Goal: Information Seeking & Learning: Learn about a topic

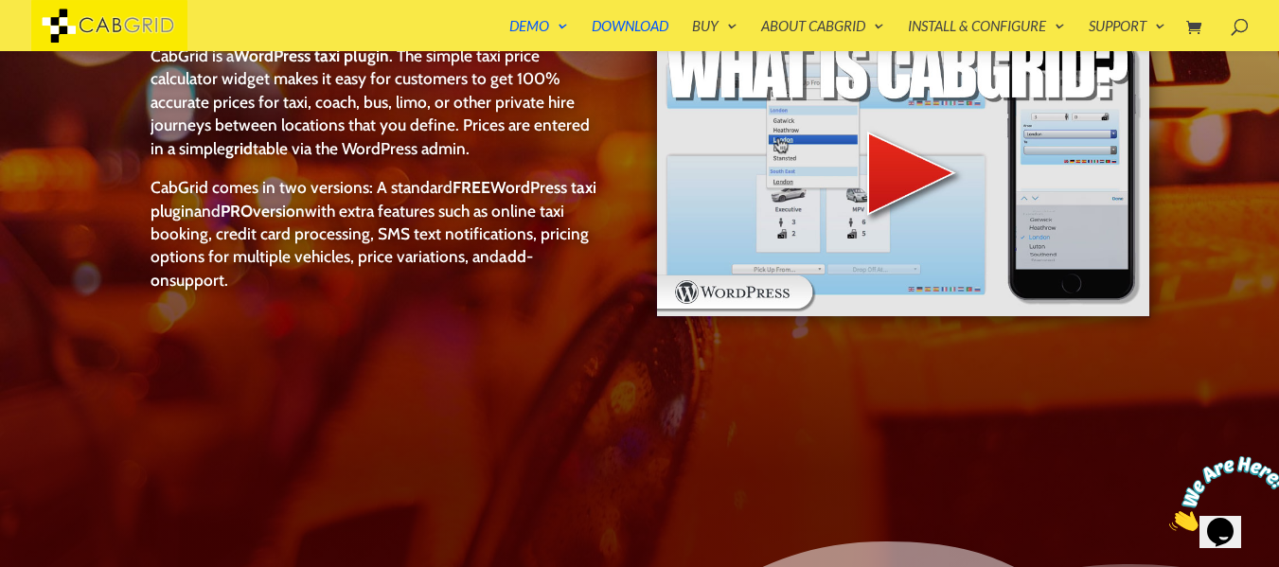
scroll to position [227, 0]
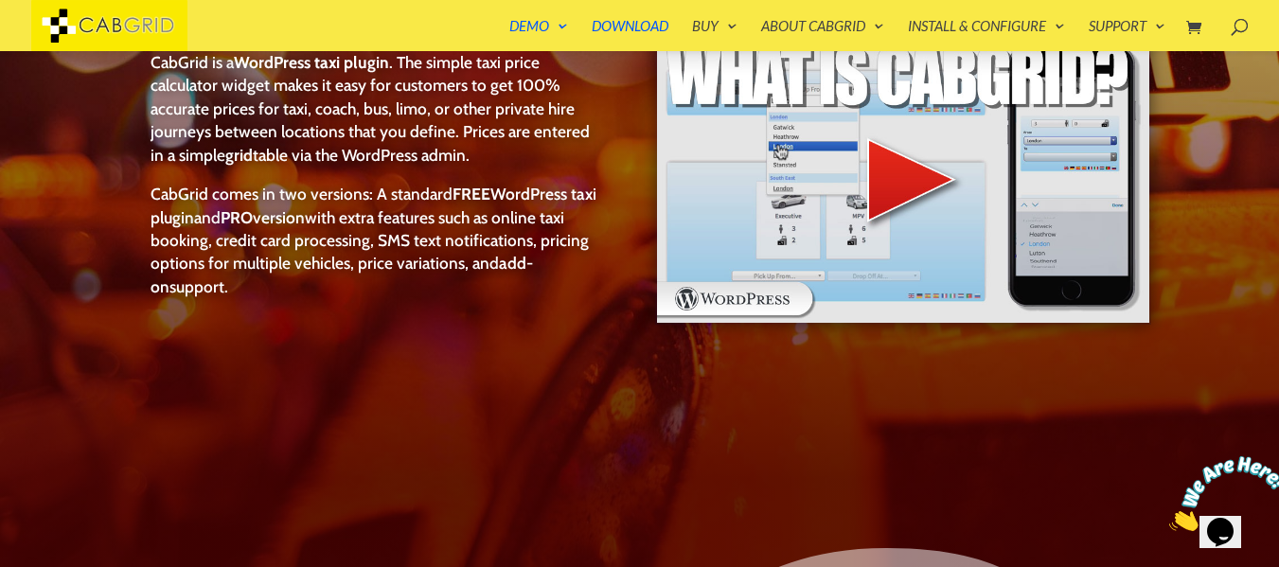
click at [929, 189] on img at bounding box center [903, 178] width 496 height 293
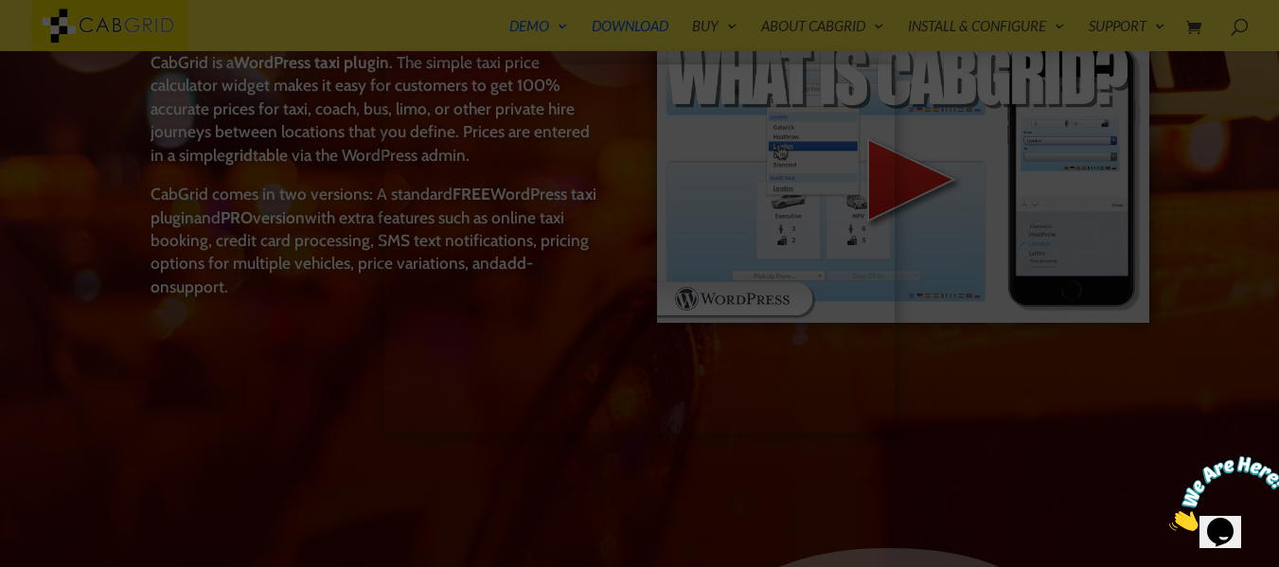
click at [572, 476] on div at bounding box center [639, 283] width 1279 height 567
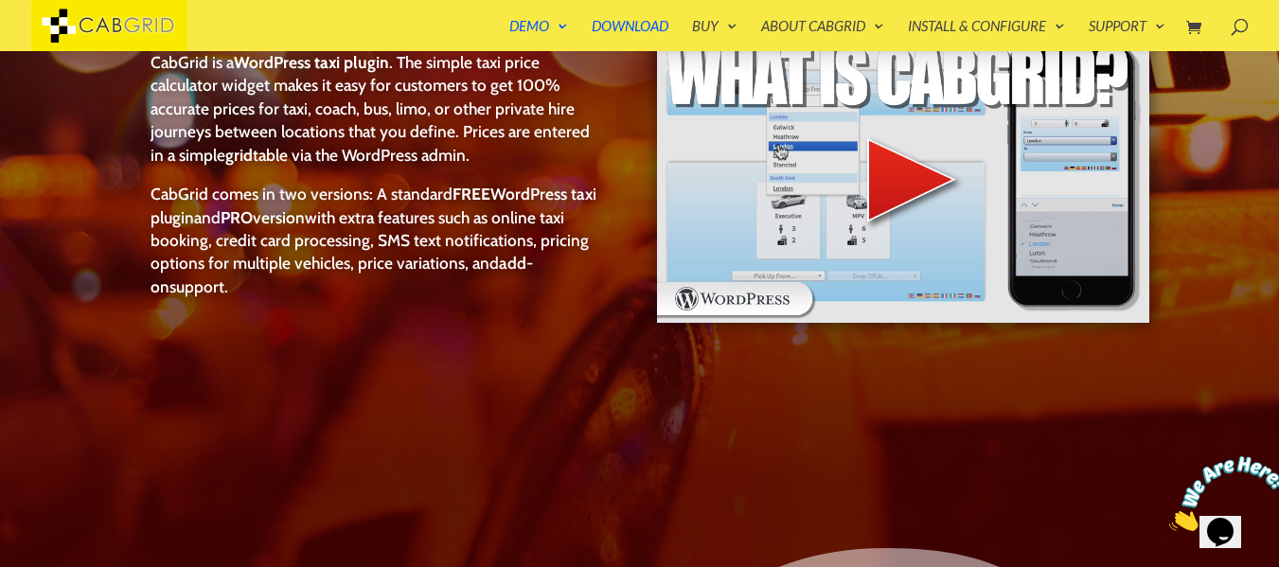
scroll to position [0, 0]
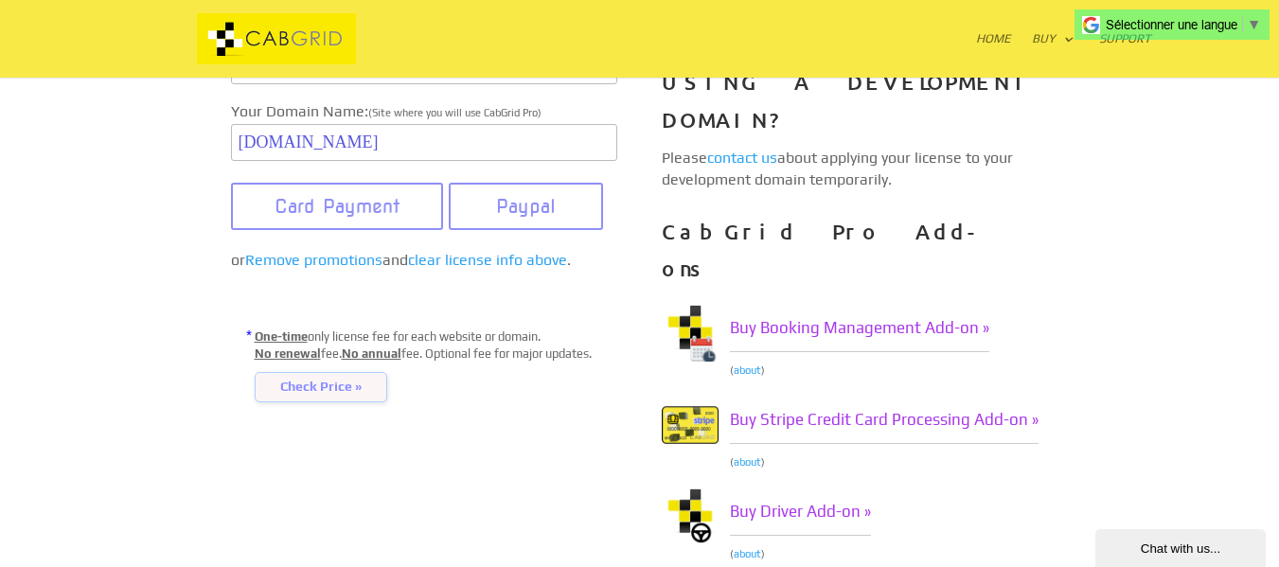
scroll to position [378, 0]
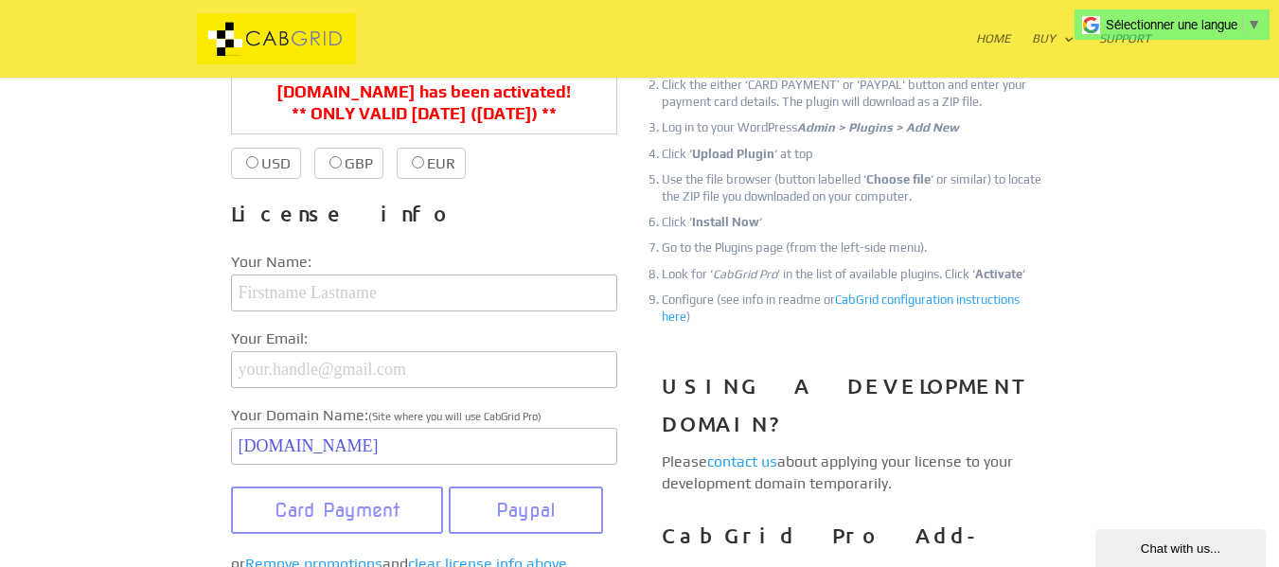
click at [417, 165] on input "EUR €38.99 €19.00" at bounding box center [418, 162] width 12 height 12
radio input "true"
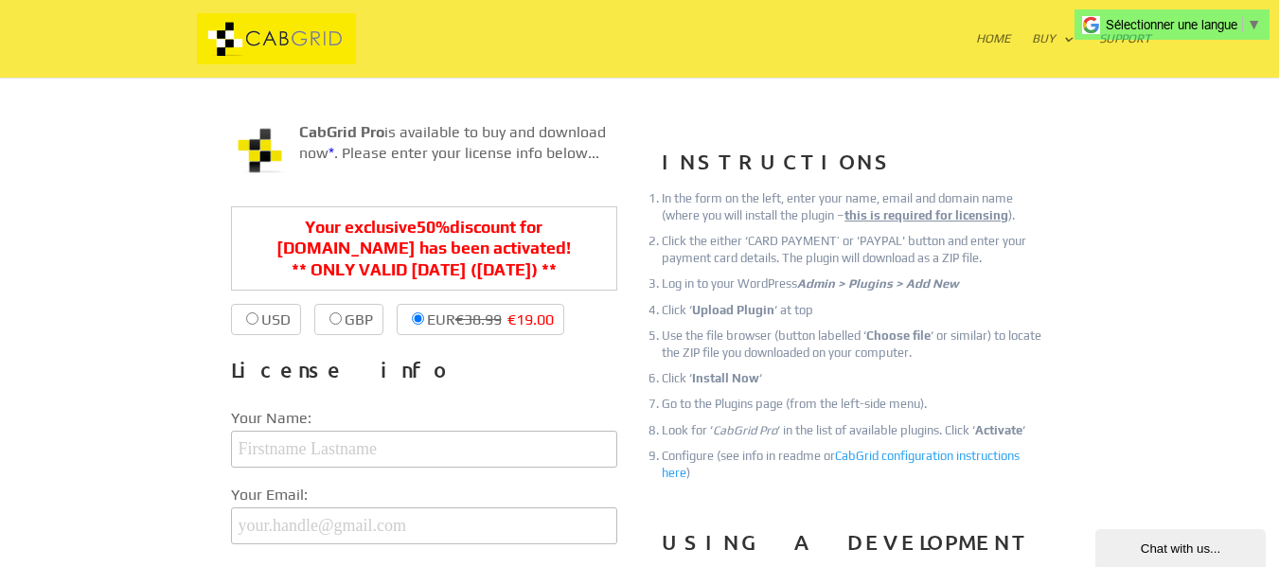
scroll to position [188, 0]
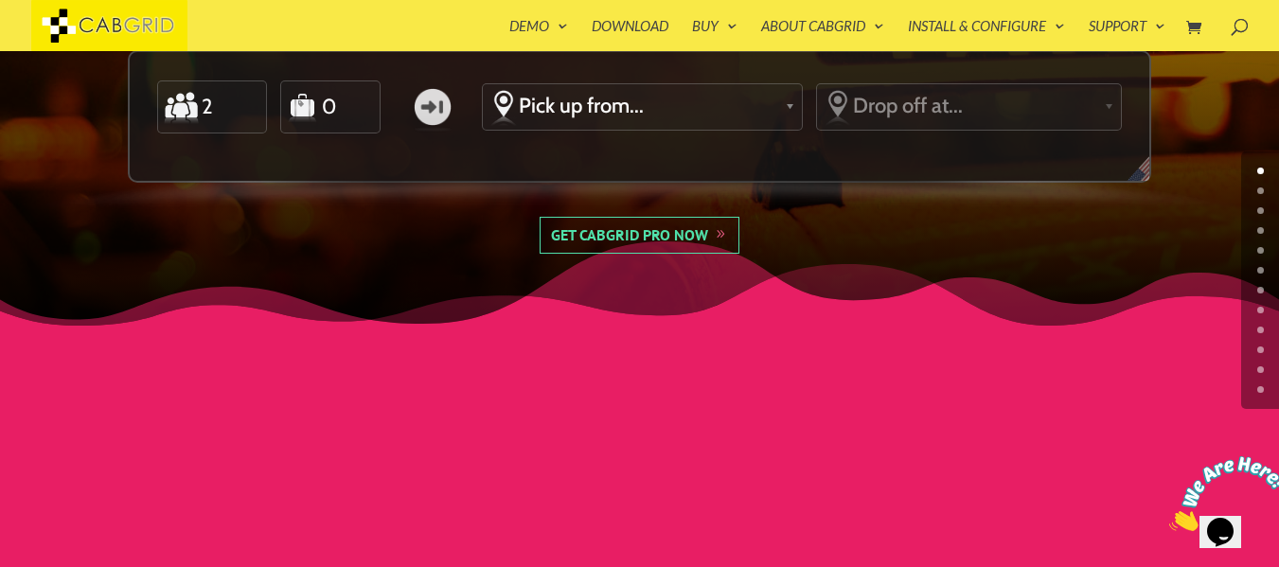
scroll to position [303, 0]
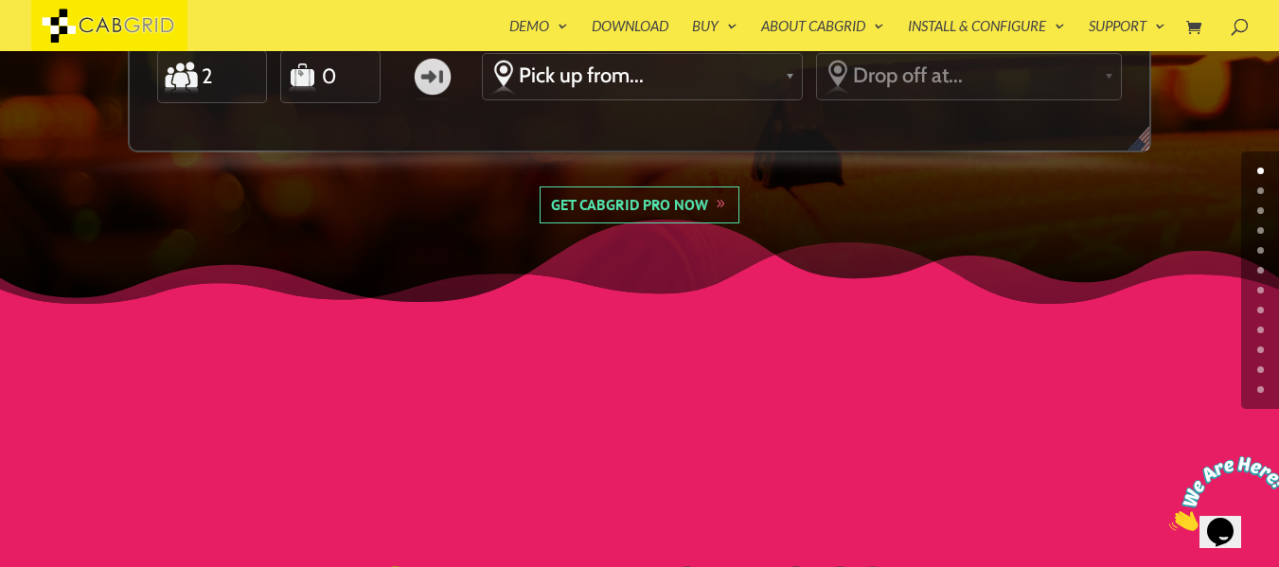
click at [678, 200] on link "Get CabGrid Pro Now" at bounding box center [640, 204] width 201 height 37
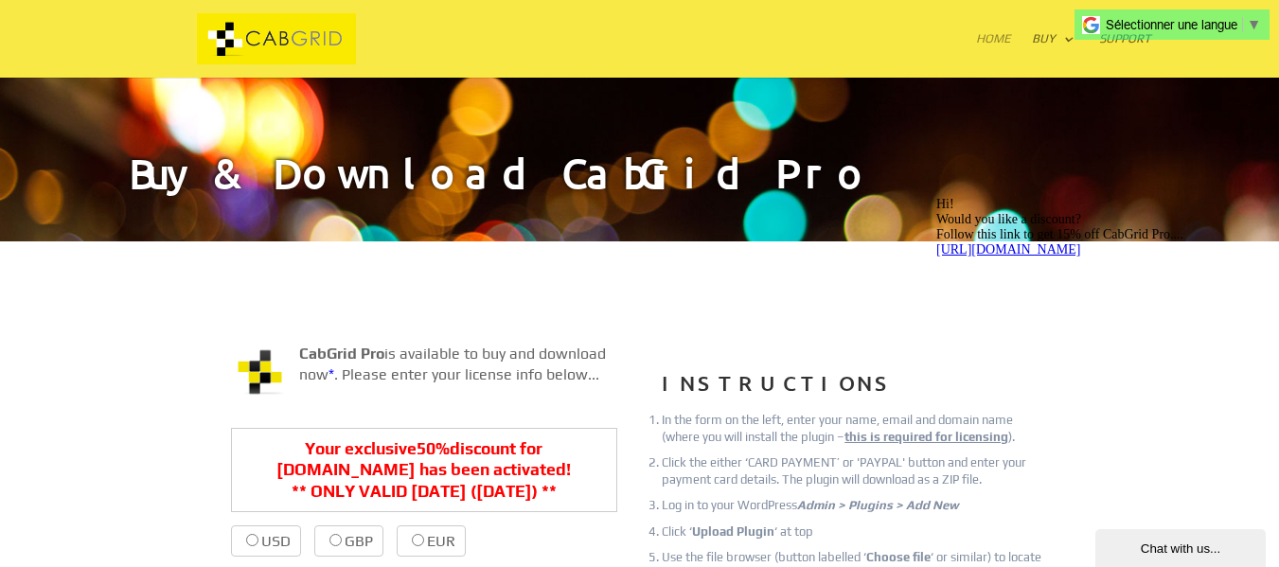
click at [996, 38] on link "Home" at bounding box center [993, 54] width 35 height 45
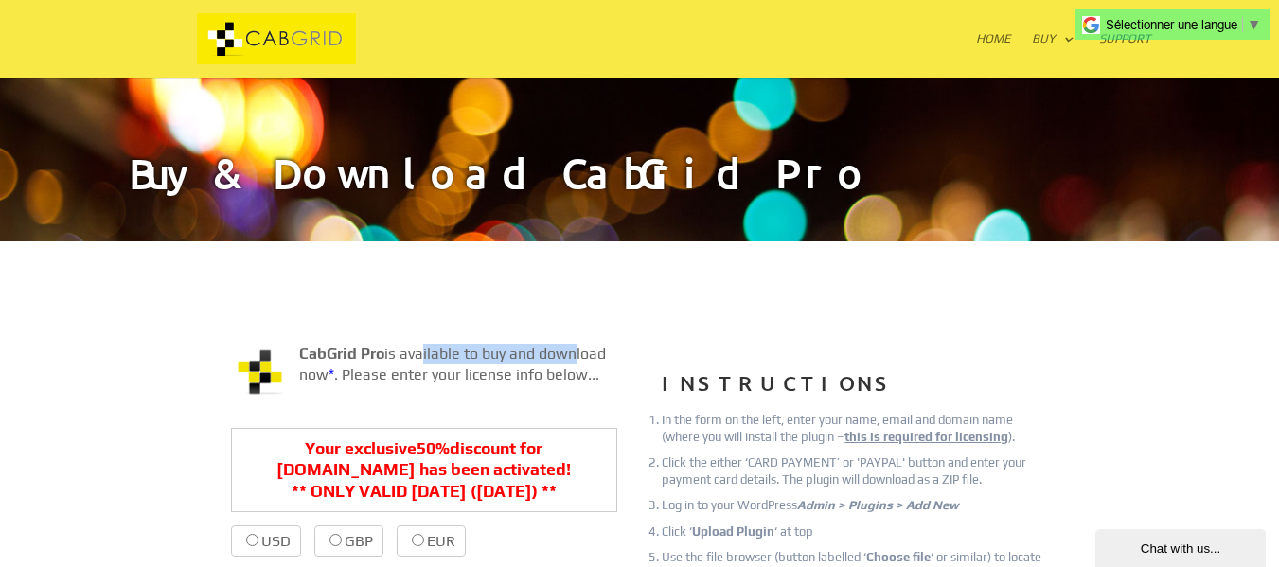
drag, startPoint x: 417, startPoint y: 347, endPoint x: 565, endPoint y: 360, distance: 148.2
click at [565, 360] on p "CabGrid Pro is available to buy and download now * . Please enter your license …" at bounding box center [424, 373] width 386 height 58
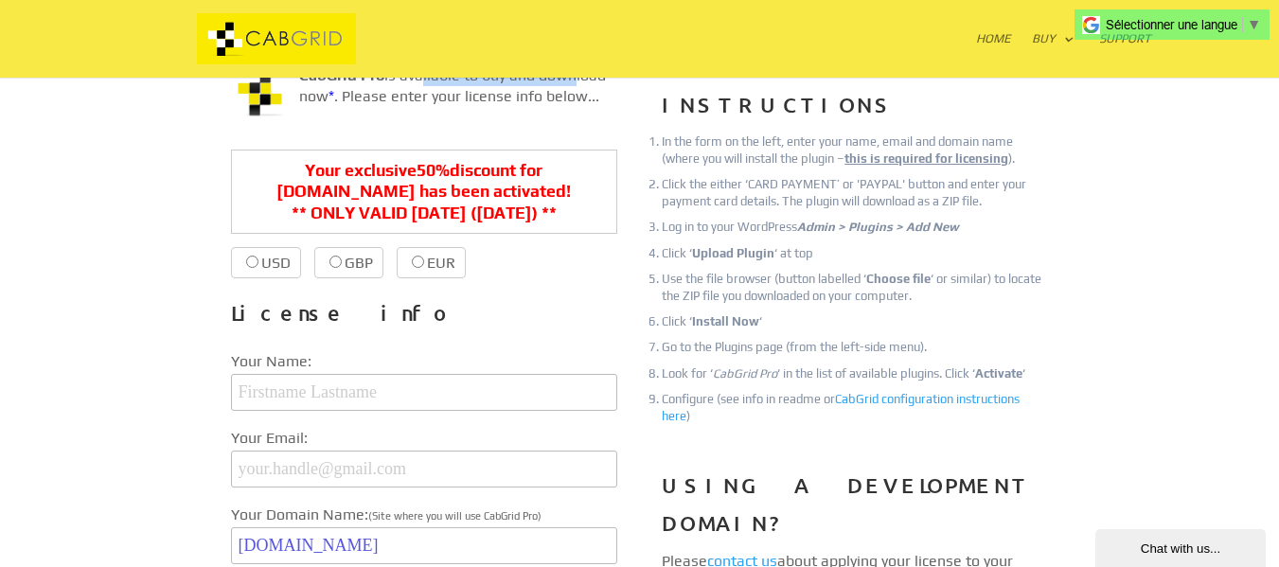
scroll to position [284, 0]
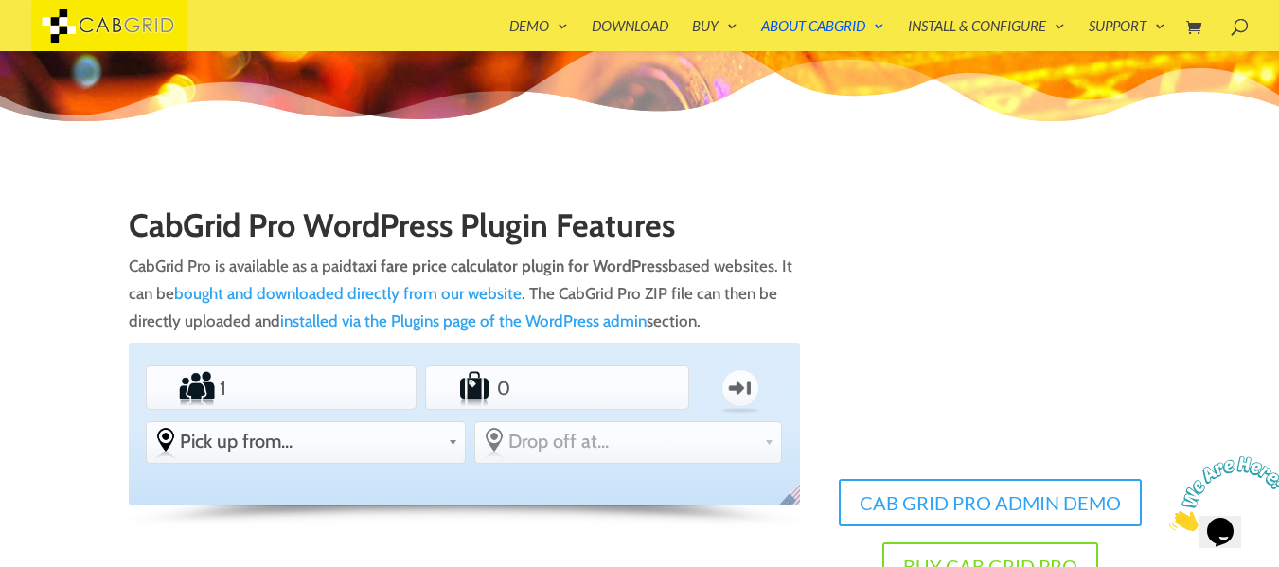
scroll to position [151, 0]
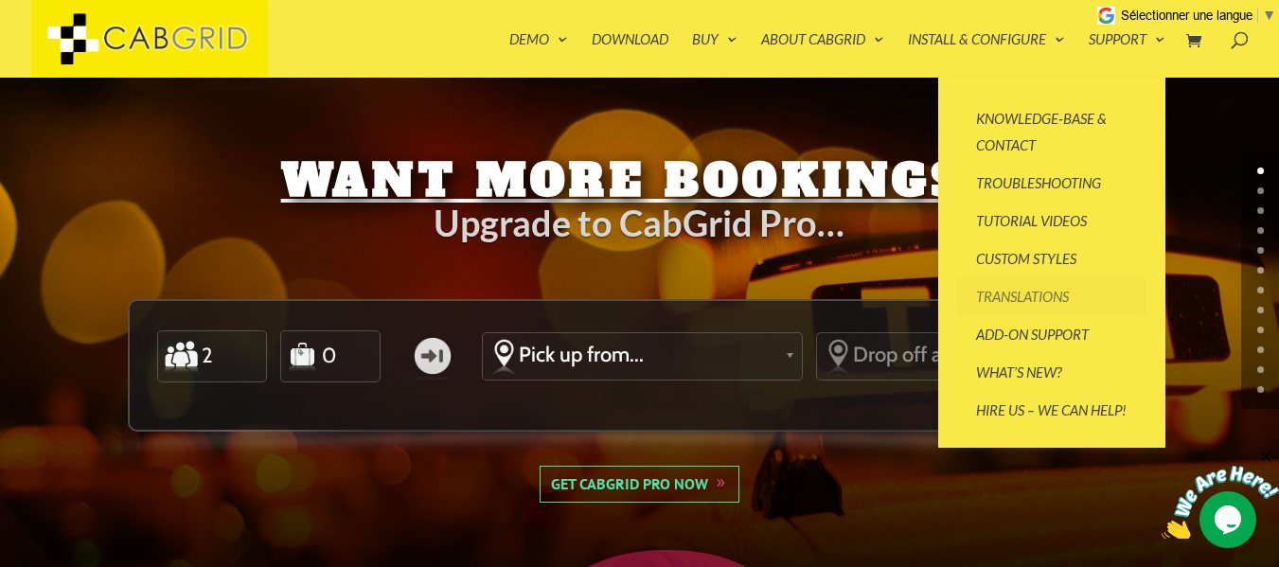
click at [1044, 293] on link "Translations" at bounding box center [1051, 296] width 189 height 38
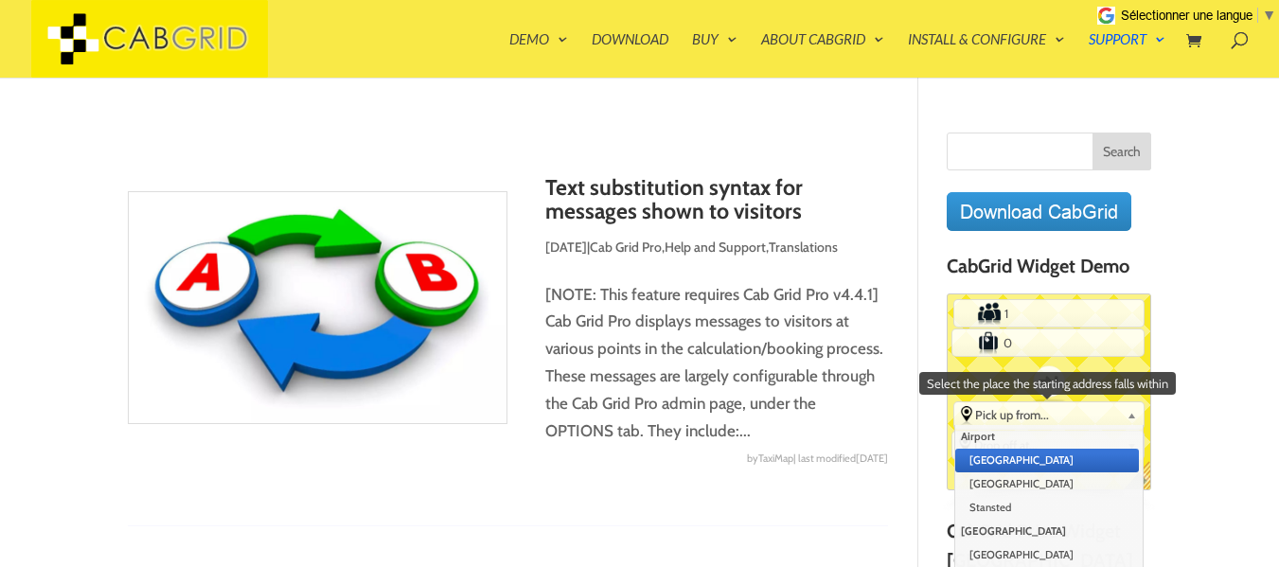
click at [1029, 412] on span "Pick up from..." at bounding box center [1047, 414] width 144 height 15
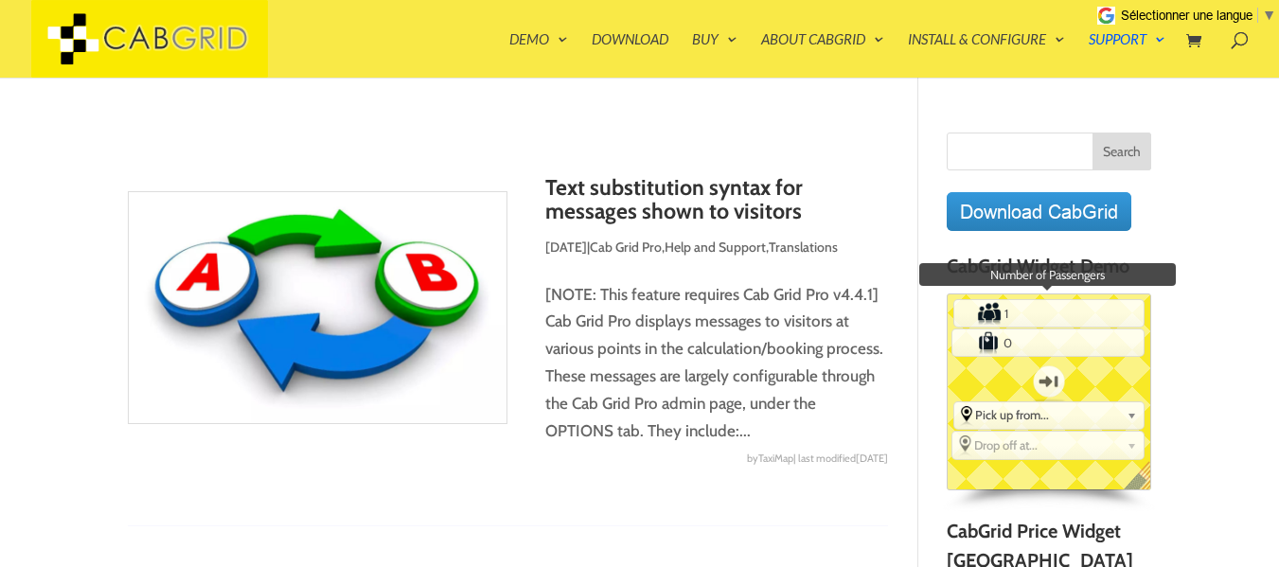
click at [1022, 321] on input "1" at bounding box center [1049, 313] width 94 height 25
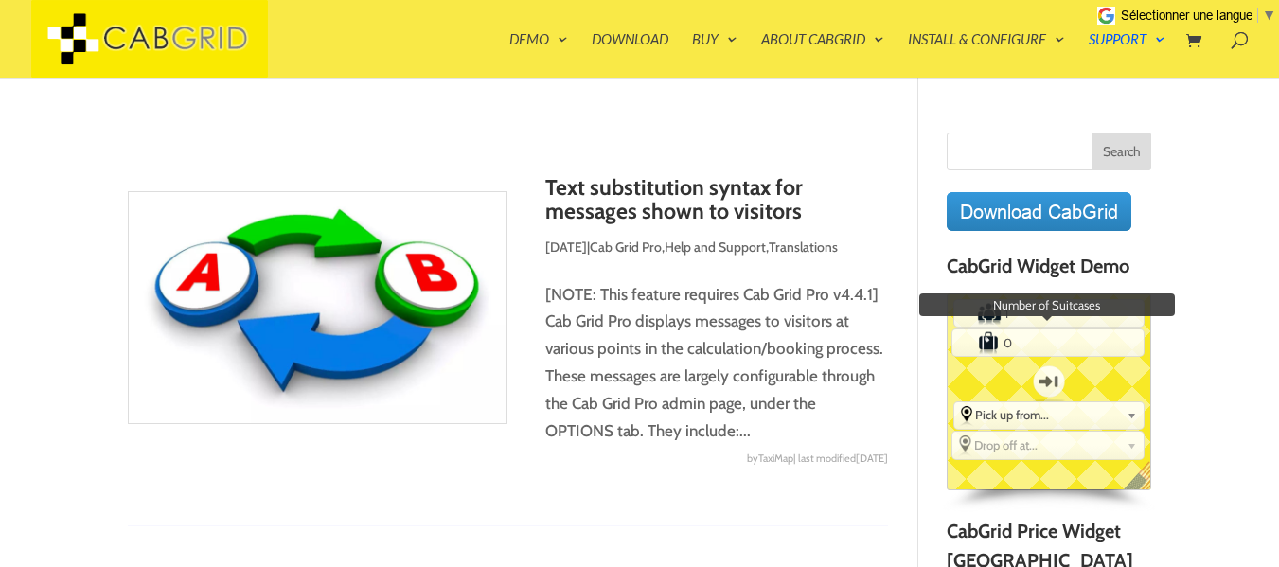
click at [1029, 349] on input "0" at bounding box center [1048, 342] width 95 height 25
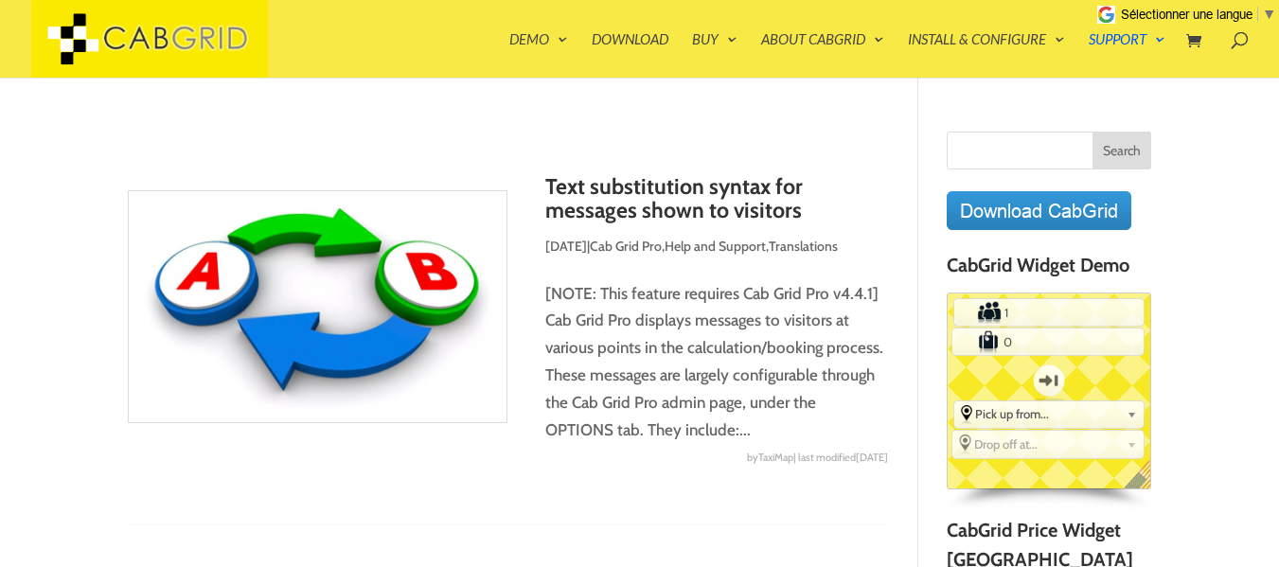
click at [347, 324] on img at bounding box center [318, 306] width 380 height 233
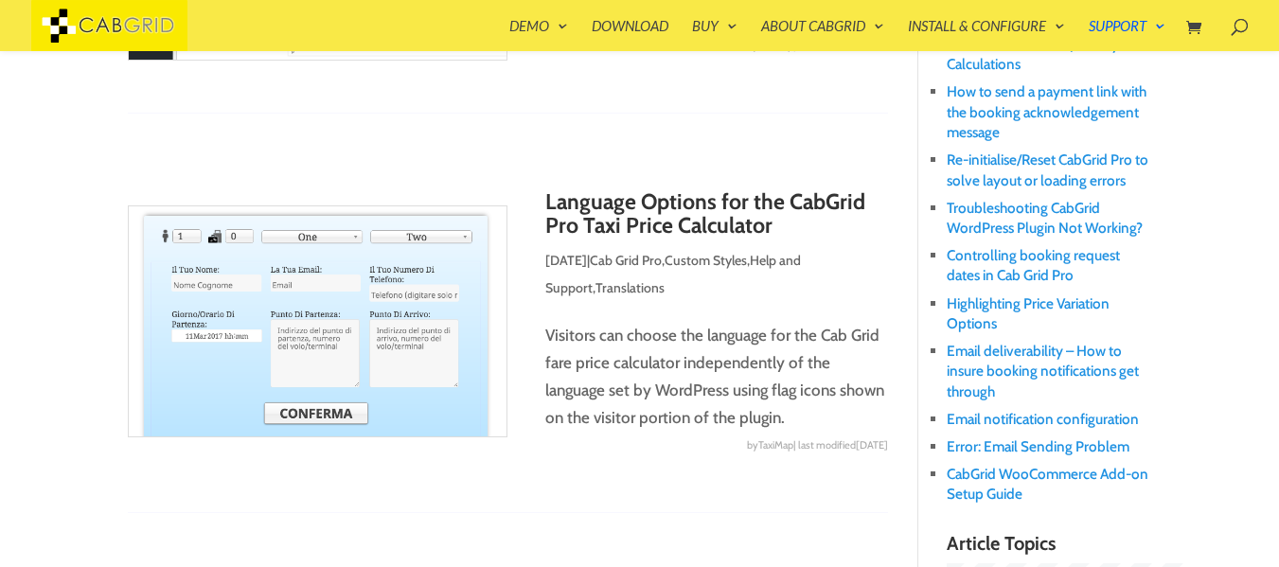
scroll to position [757, 0]
click at [363, 261] on img at bounding box center [318, 320] width 380 height 232
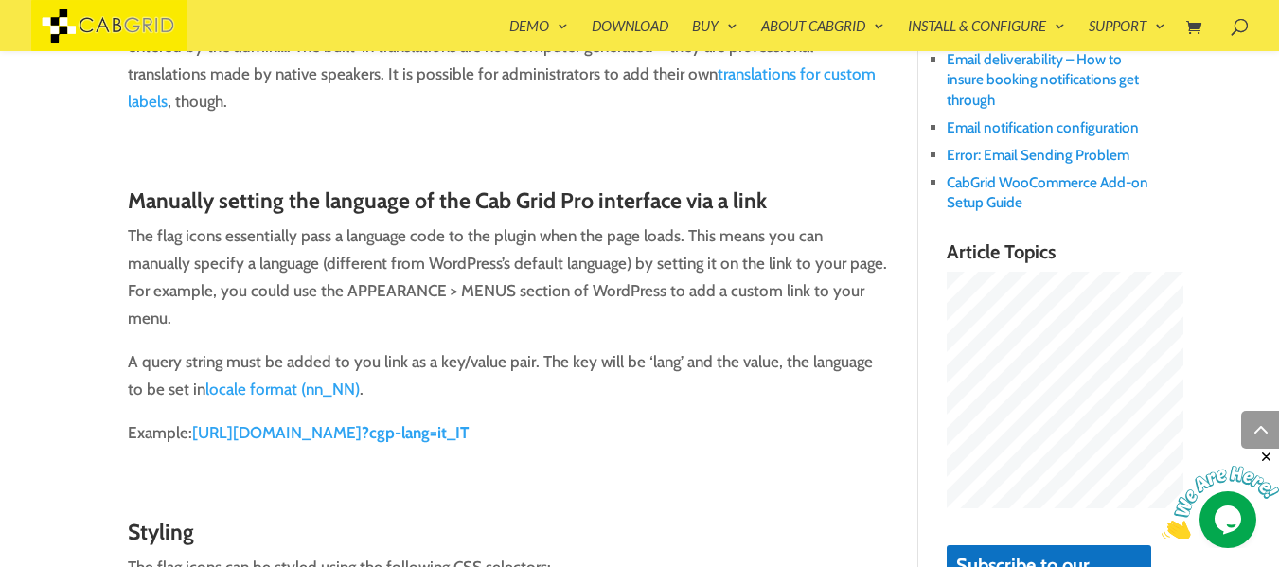
scroll to position [1060, 0]
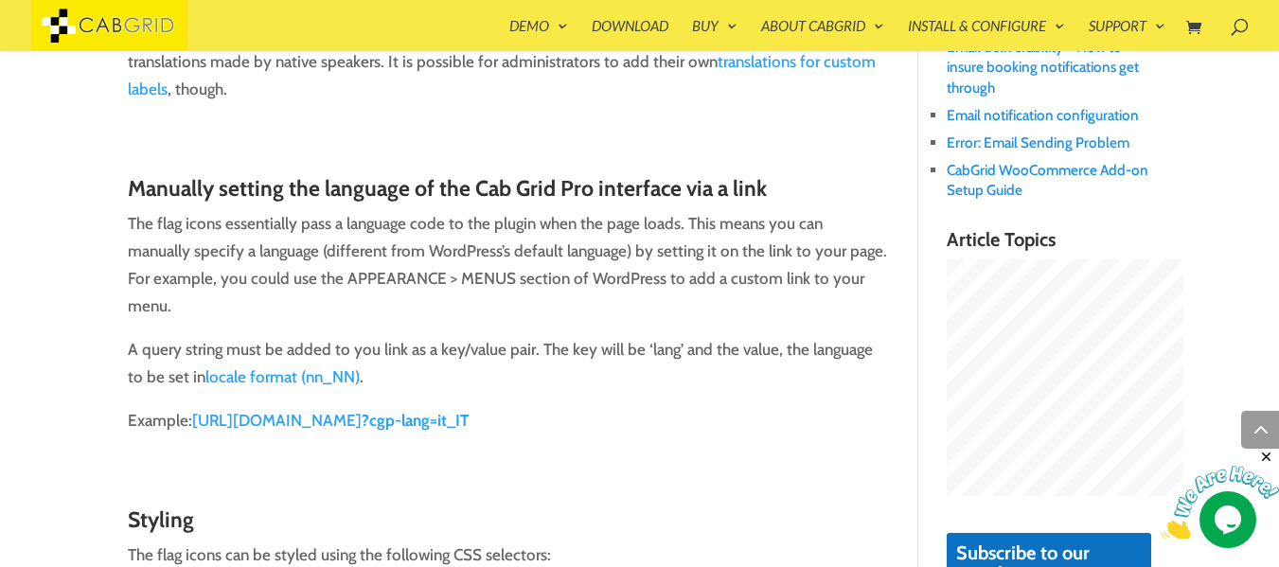
click at [510, 423] on link at bounding box center [507, 436] width 759 height 57
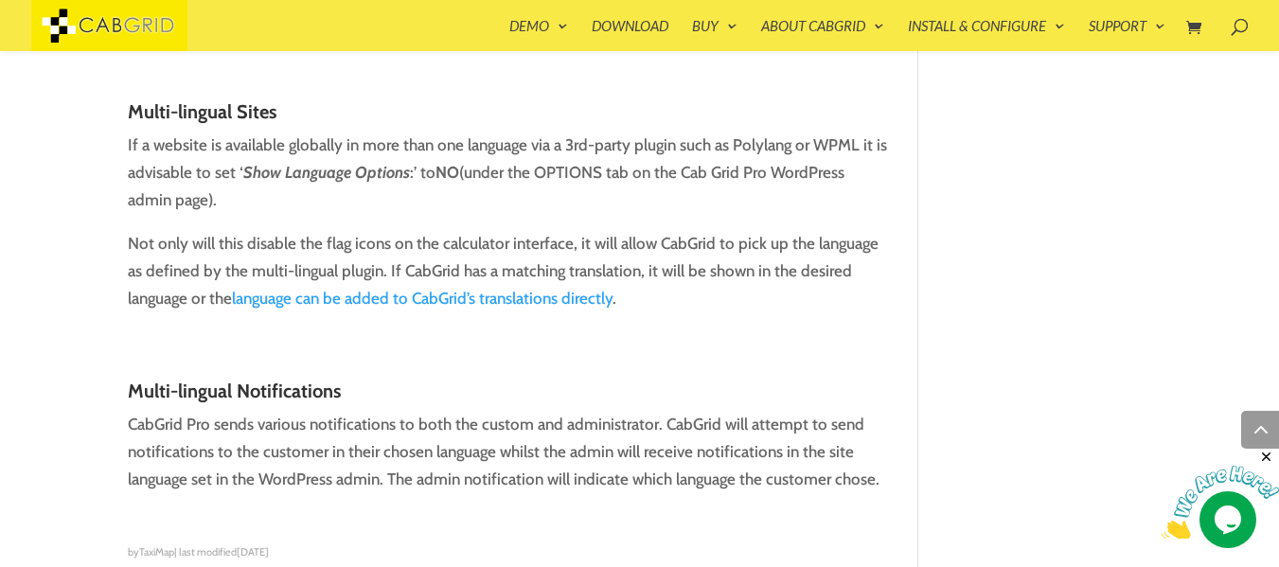
scroll to position [2499, 0]
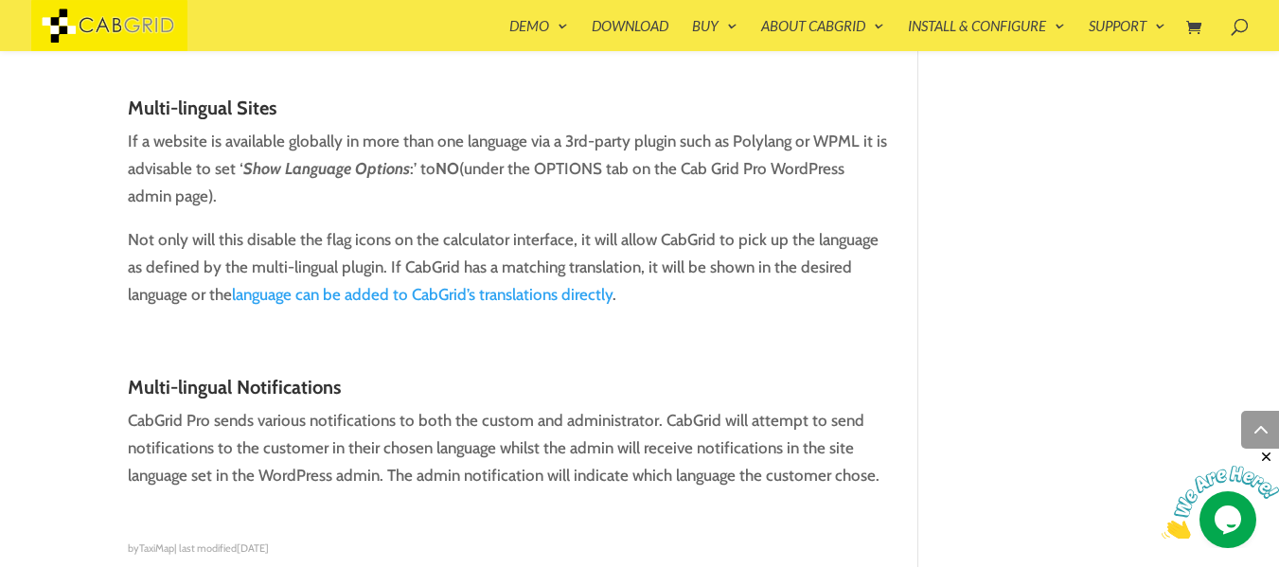
click at [504, 293] on link at bounding box center [507, 310] width 759 height 57
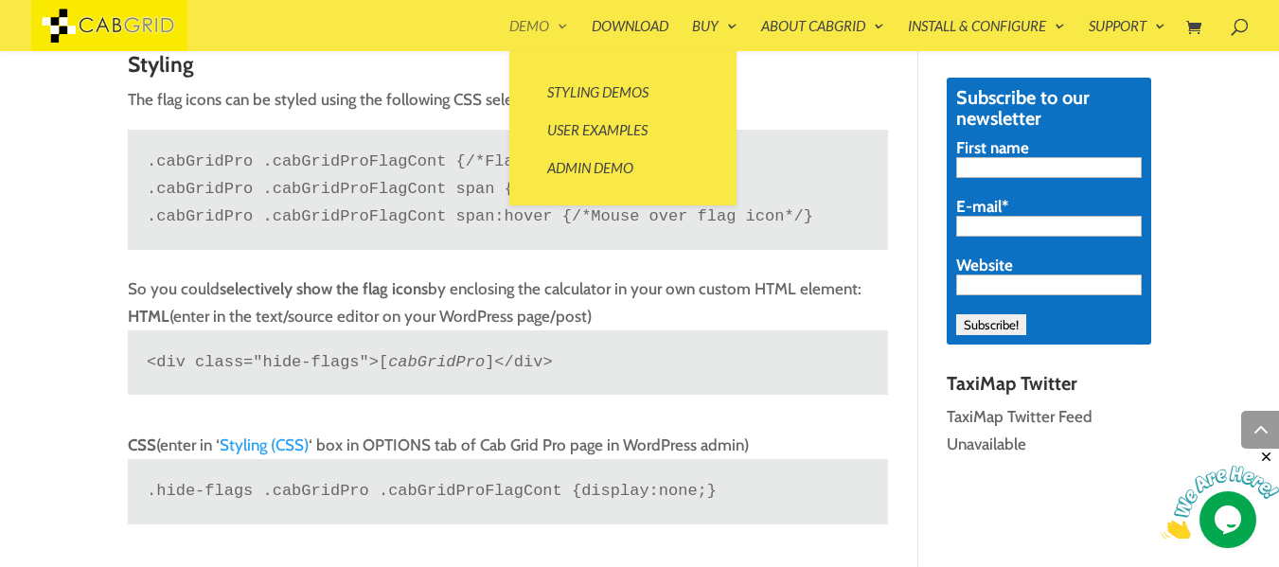
scroll to position [1515, 0]
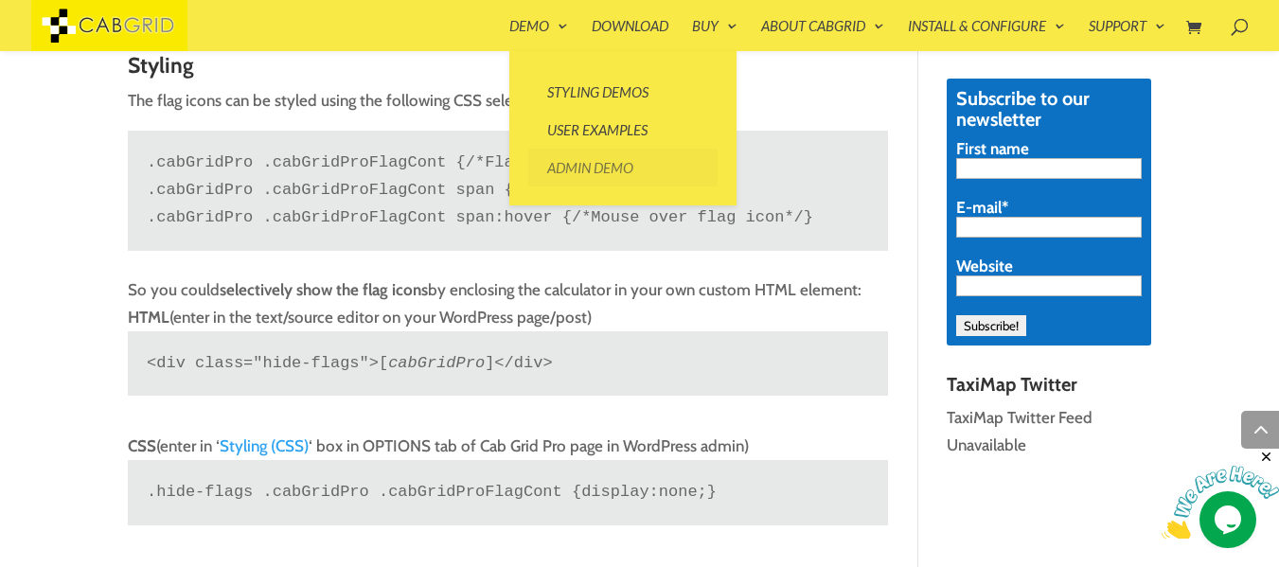
click at [587, 163] on link "Admin Demo" at bounding box center [622, 168] width 189 height 38
click at [594, 159] on link "Admin Demo" at bounding box center [622, 168] width 189 height 38
